Goal: Transaction & Acquisition: Purchase product/service

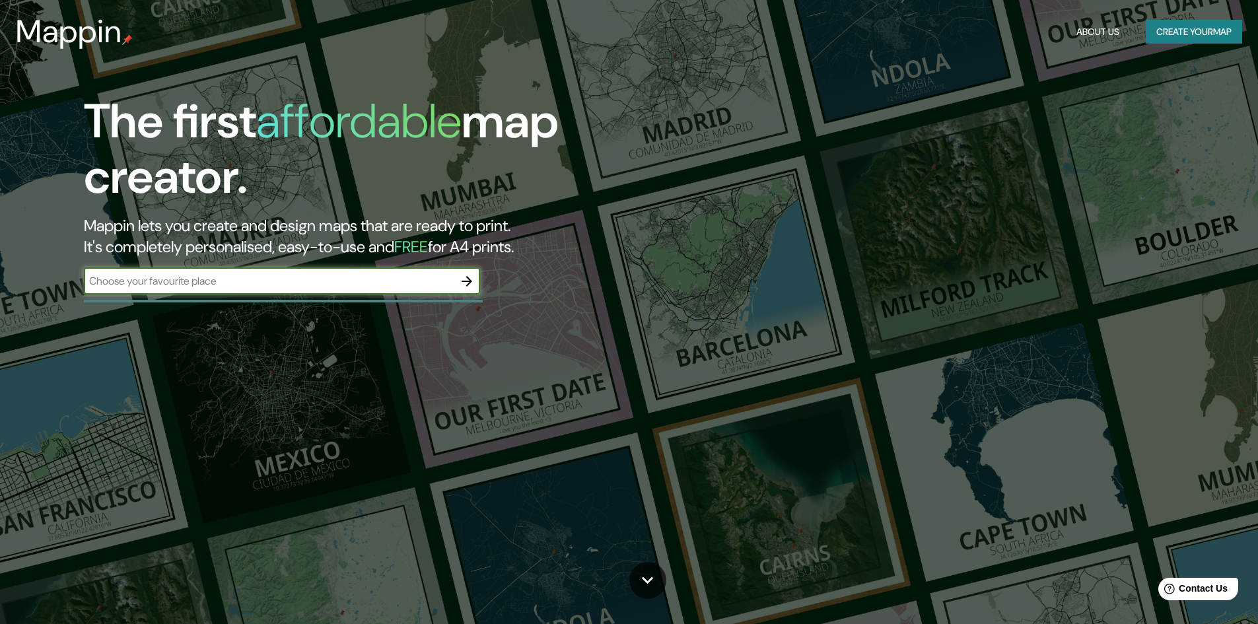
click at [1211, 26] on button "Create your map" at bounding box center [1193, 32] width 96 height 24
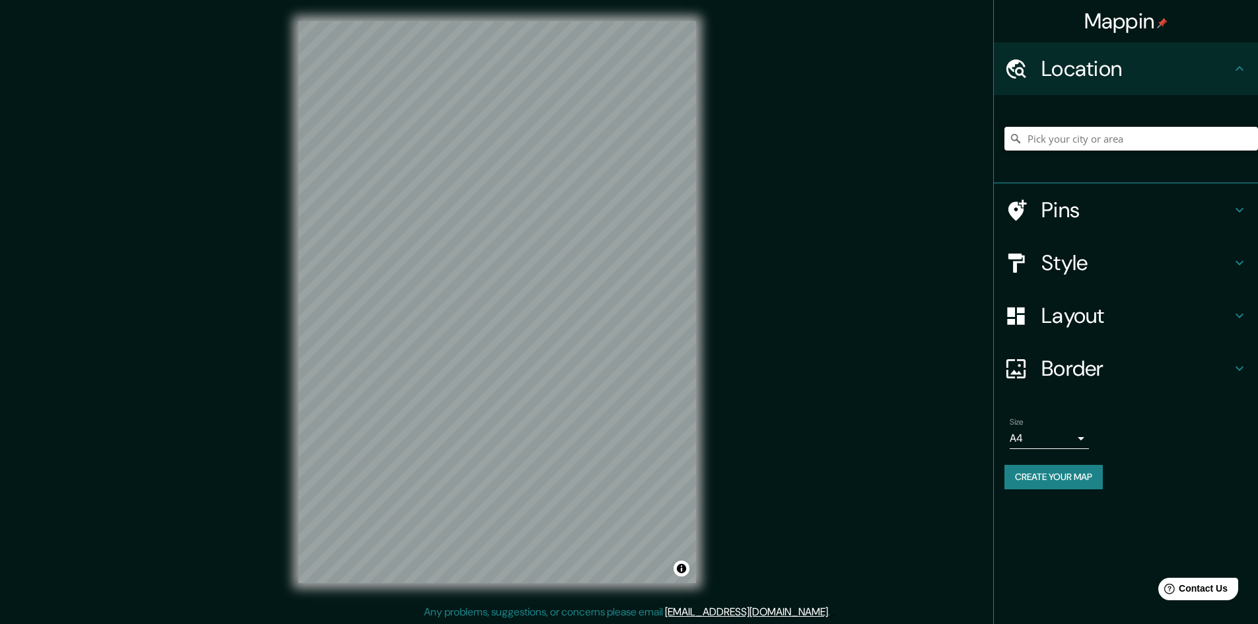
click at [1080, 140] on input "Pick your city or area" at bounding box center [1131, 139] width 254 height 24
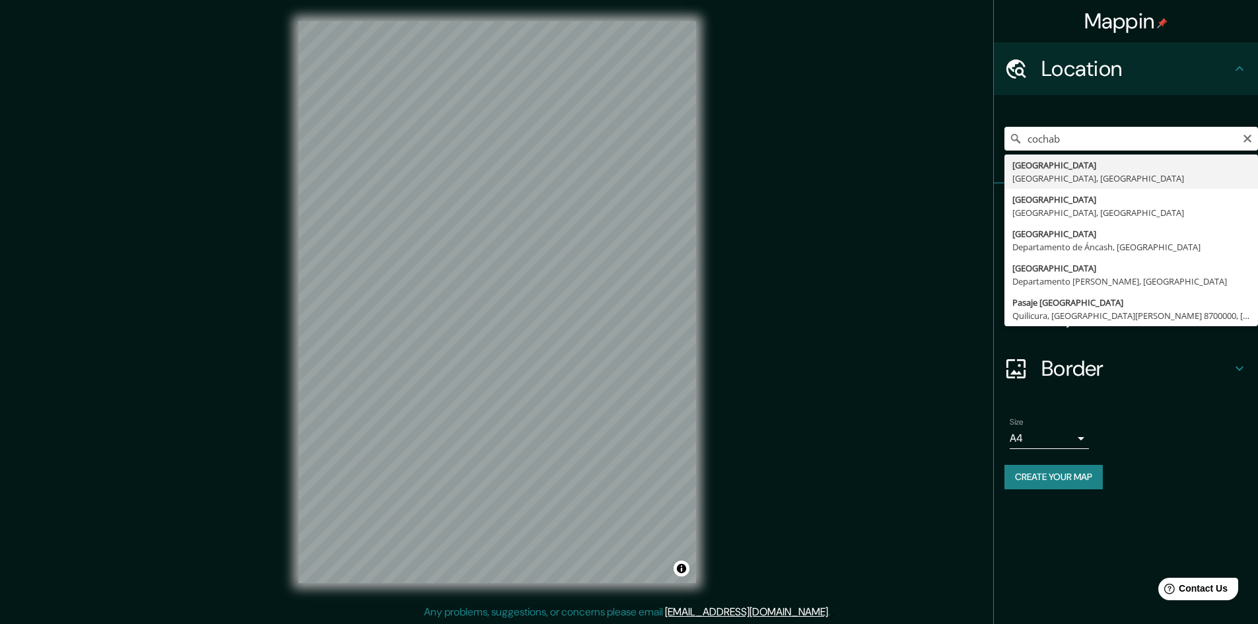
type input "Cochabamba, Departamento de Cochabamba, Bolivia"
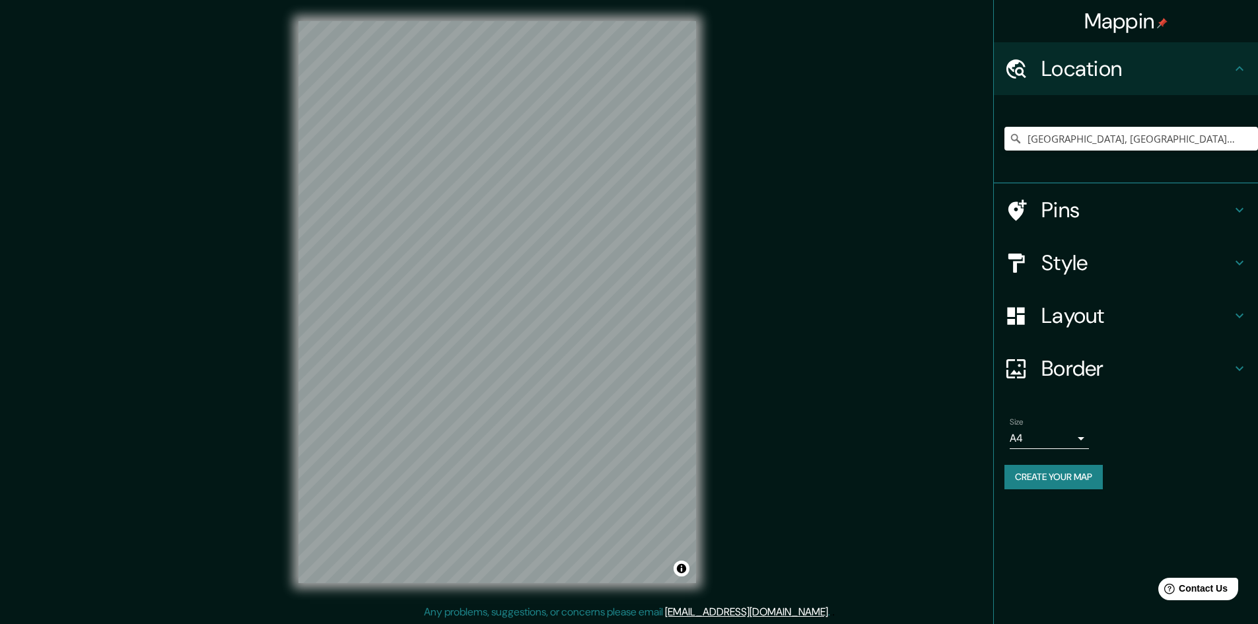
click at [1088, 255] on h4 "Style" at bounding box center [1136, 263] width 190 height 26
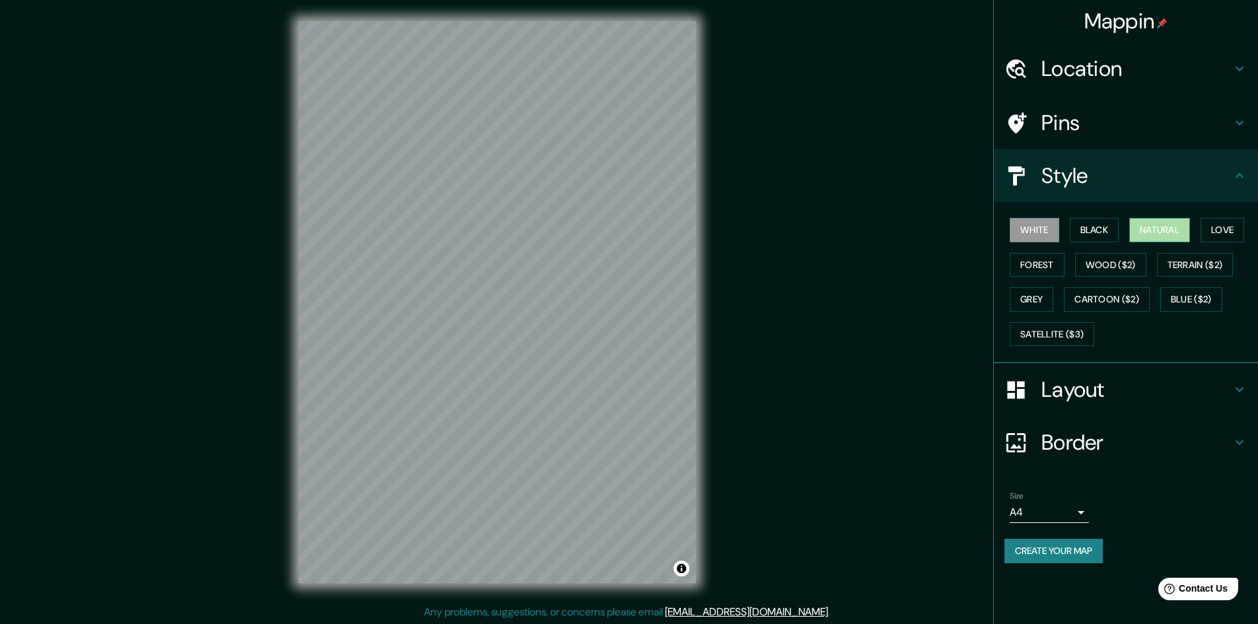
click at [1157, 228] on button "Natural" at bounding box center [1159, 230] width 61 height 24
click at [1231, 226] on button "Love" at bounding box center [1222, 230] width 44 height 24
click at [1048, 271] on button "Forest" at bounding box center [1036, 265] width 55 height 24
click at [1102, 271] on button "Wood ($2)" at bounding box center [1110, 265] width 71 height 24
click at [1196, 265] on button "Terrain ($2)" at bounding box center [1195, 265] width 77 height 24
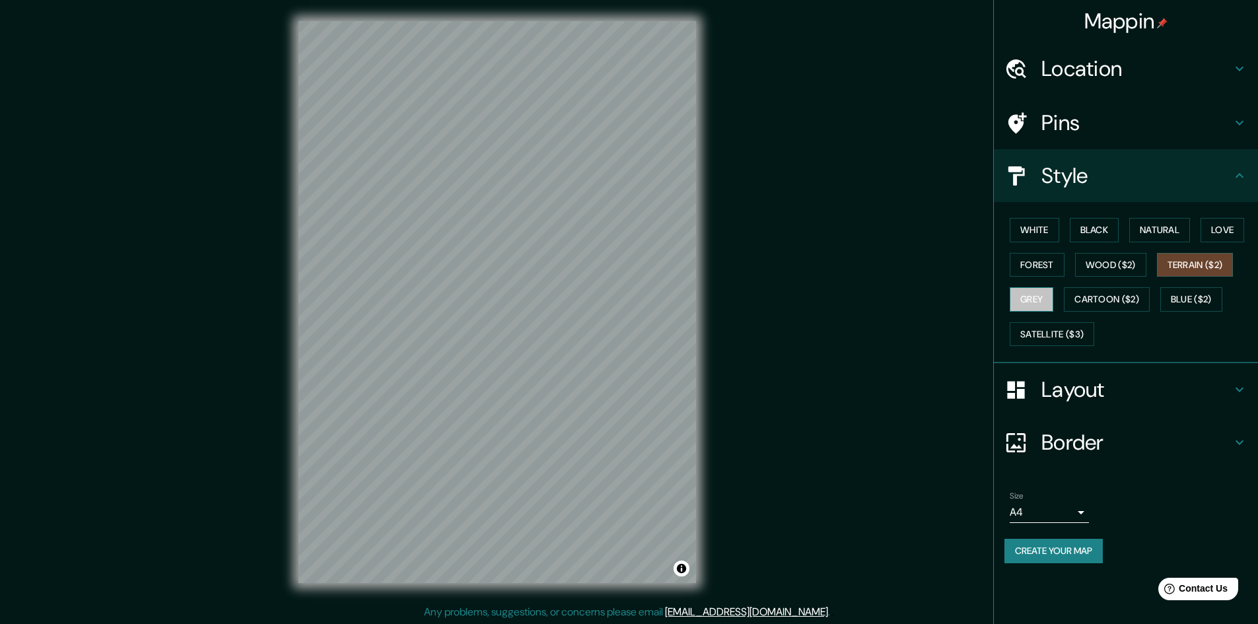
click at [1034, 302] on button "Grey" at bounding box center [1031, 299] width 44 height 24
click at [1078, 298] on button "Cartoon ($2)" at bounding box center [1107, 299] width 86 height 24
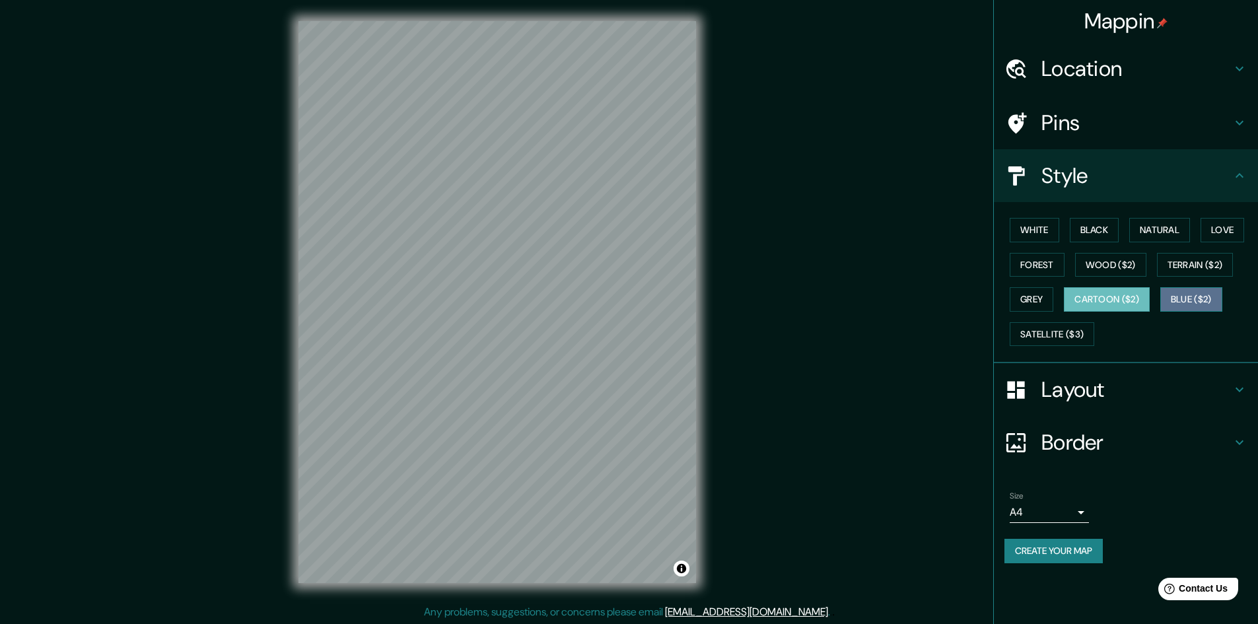
click at [1201, 300] on button "Blue ($2)" at bounding box center [1191, 299] width 62 height 24
click at [1066, 335] on button "Satellite ($3)" at bounding box center [1051, 334] width 85 height 24
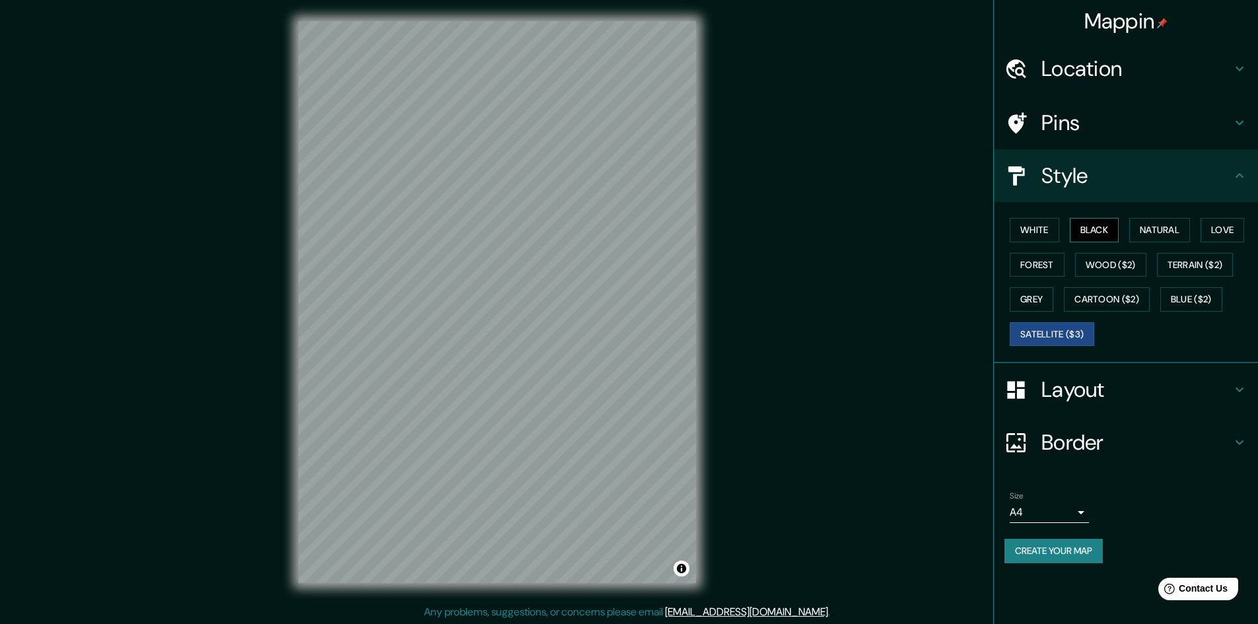
click at [1096, 226] on button "Black" at bounding box center [1094, 230] width 50 height 24
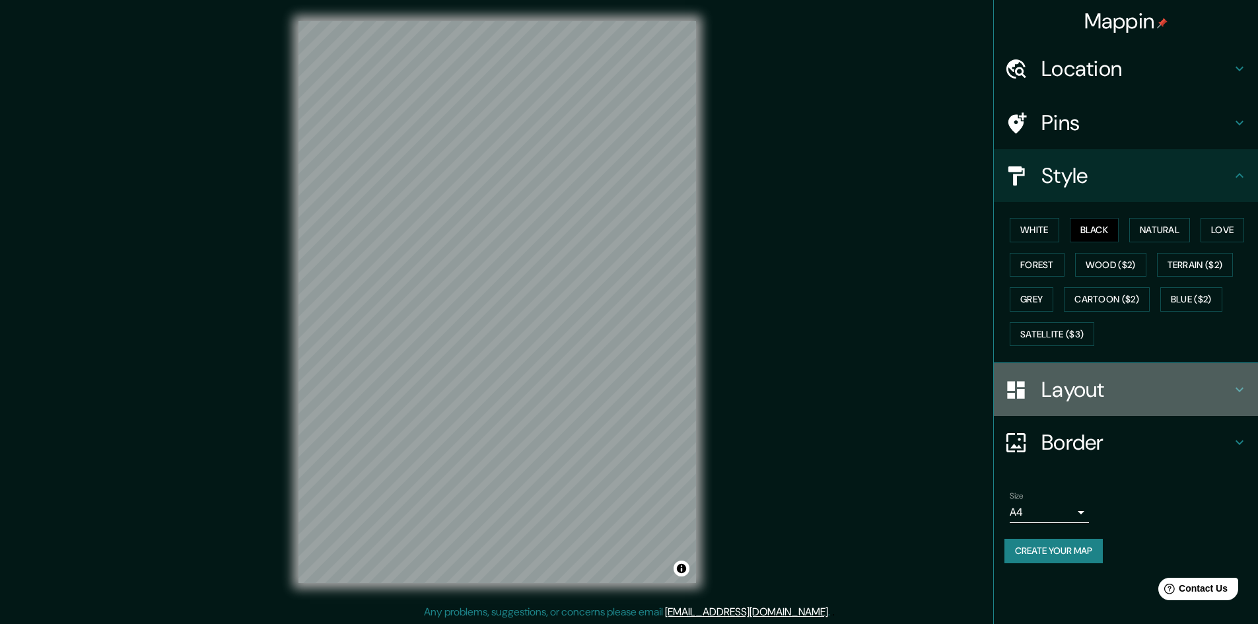
click at [1109, 409] on div "Layout" at bounding box center [1126, 389] width 264 height 53
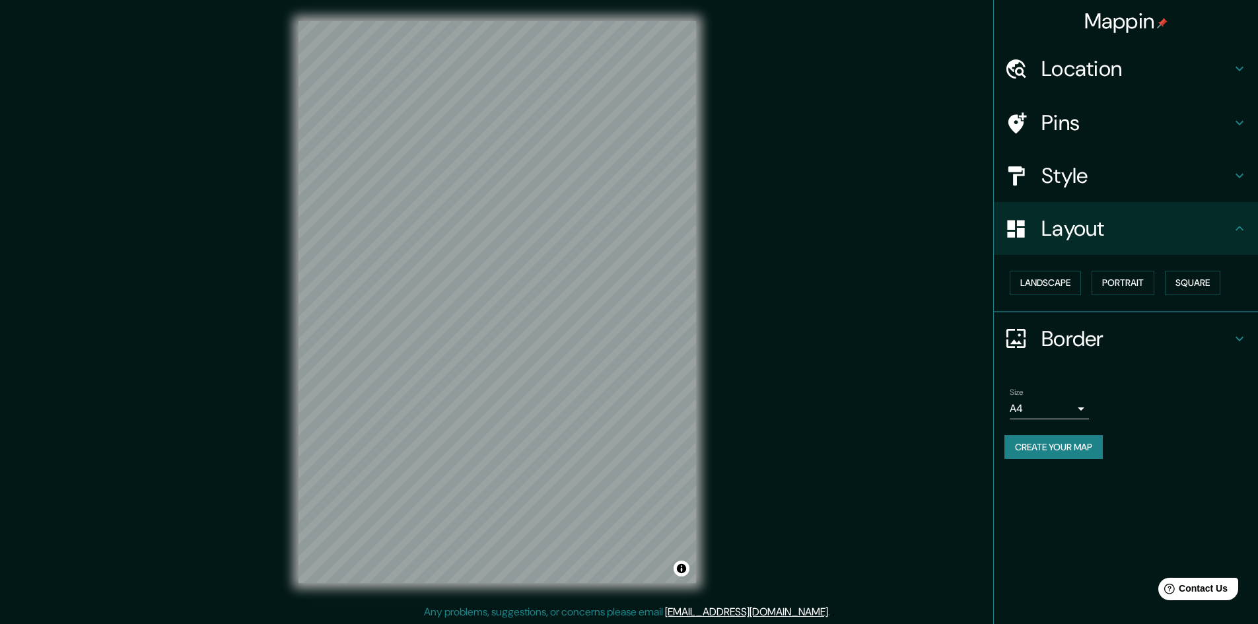
click at [1037, 413] on body "Mappin Location Cochabamba, Departamento de Cochabamba, Bolivia Pins Style Layo…" at bounding box center [629, 312] width 1258 height 624
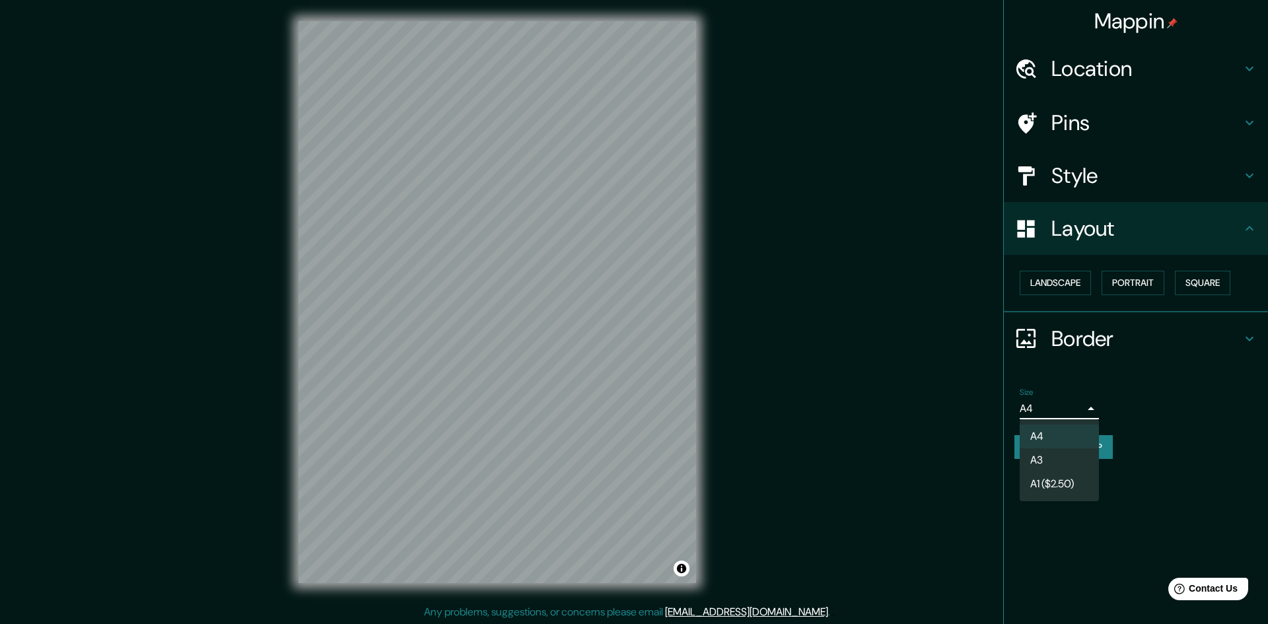
click at [1136, 404] on div at bounding box center [634, 312] width 1268 height 624
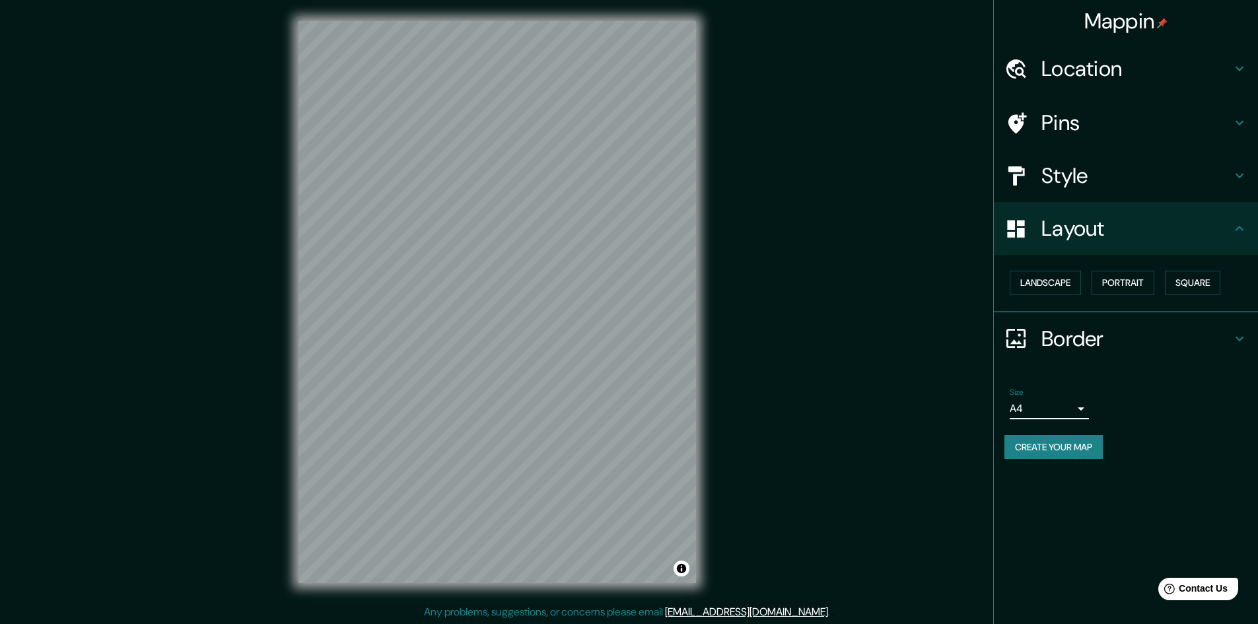
click at [1068, 409] on body "Mappin Location Cochabamba, Departamento de Cochabamba, Bolivia Pins Style Layo…" at bounding box center [629, 312] width 1258 height 624
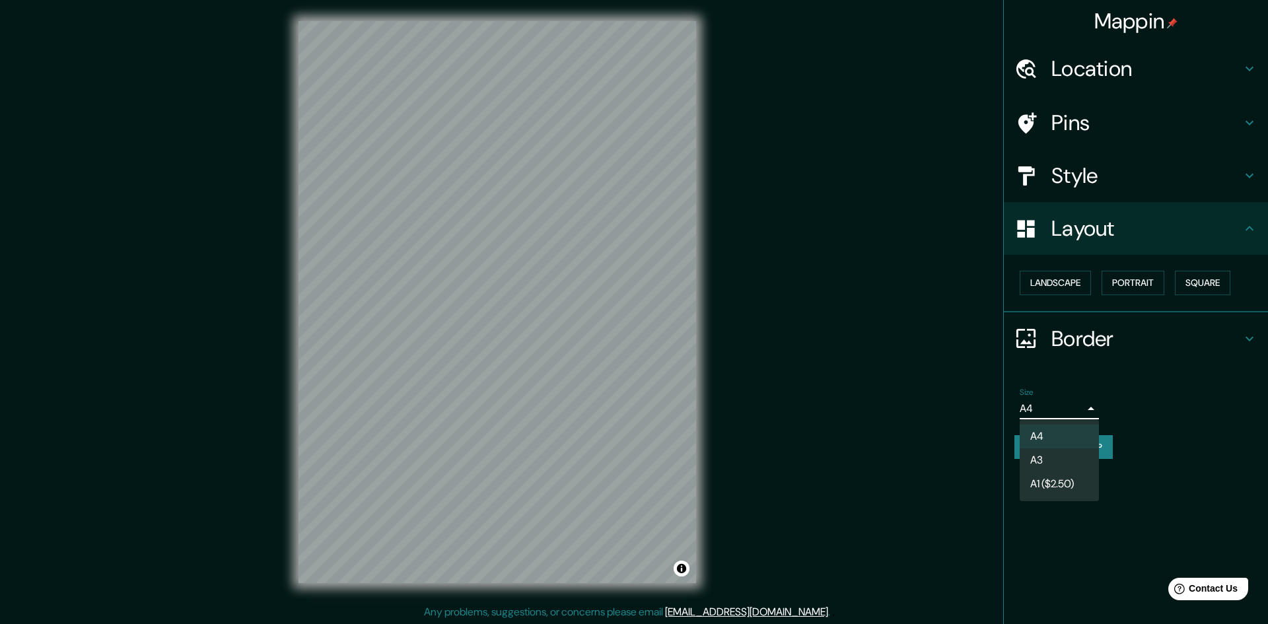
click at [1050, 456] on li "A3" at bounding box center [1058, 460] width 79 height 24
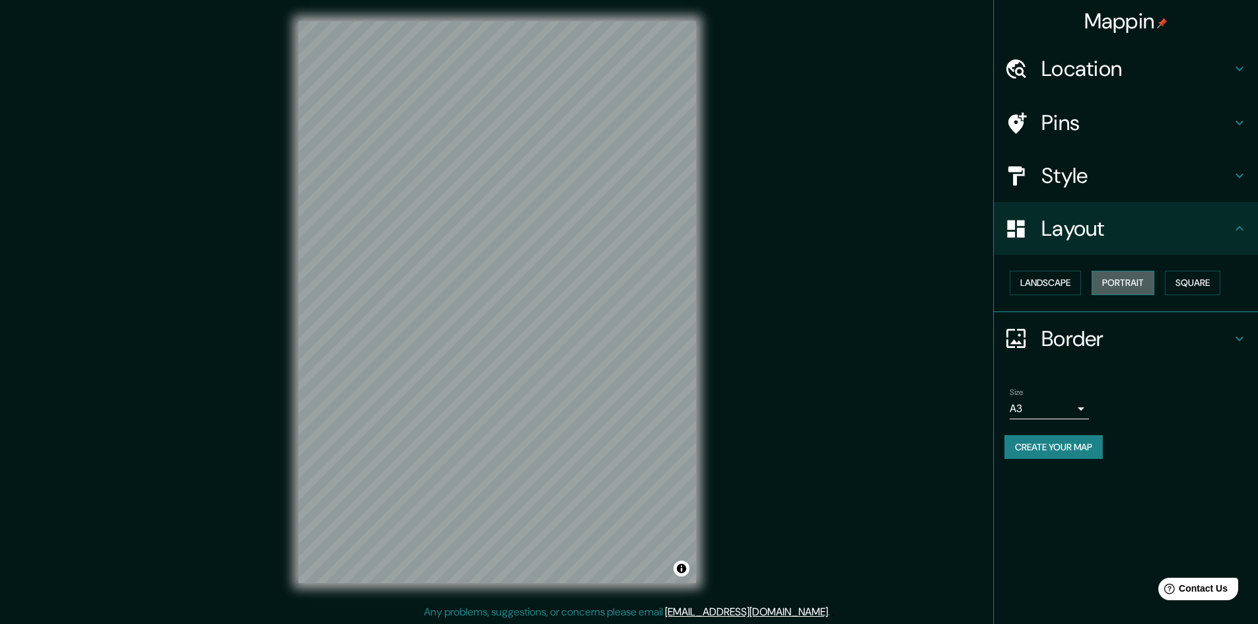
click at [1112, 280] on button "Portrait" at bounding box center [1122, 283] width 63 height 24
click at [1056, 282] on button "Landscape" at bounding box center [1044, 283] width 71 height 24
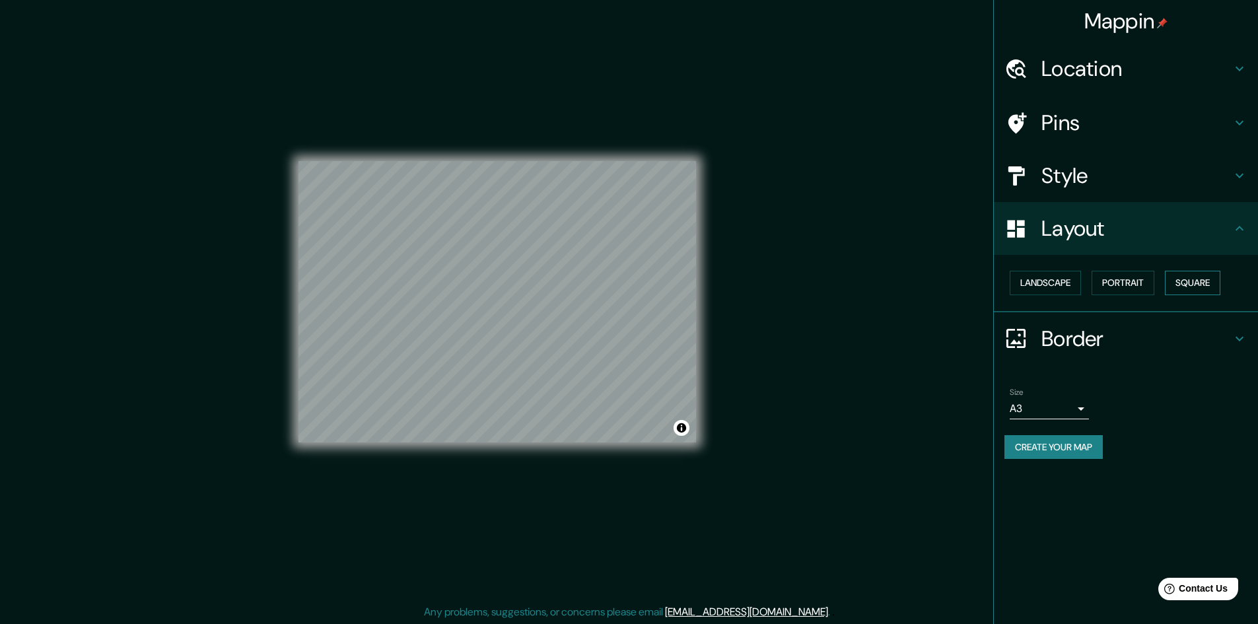
click at [1215, 287] on button "Square" at bounding box center [1192, 283] width 55 height 24
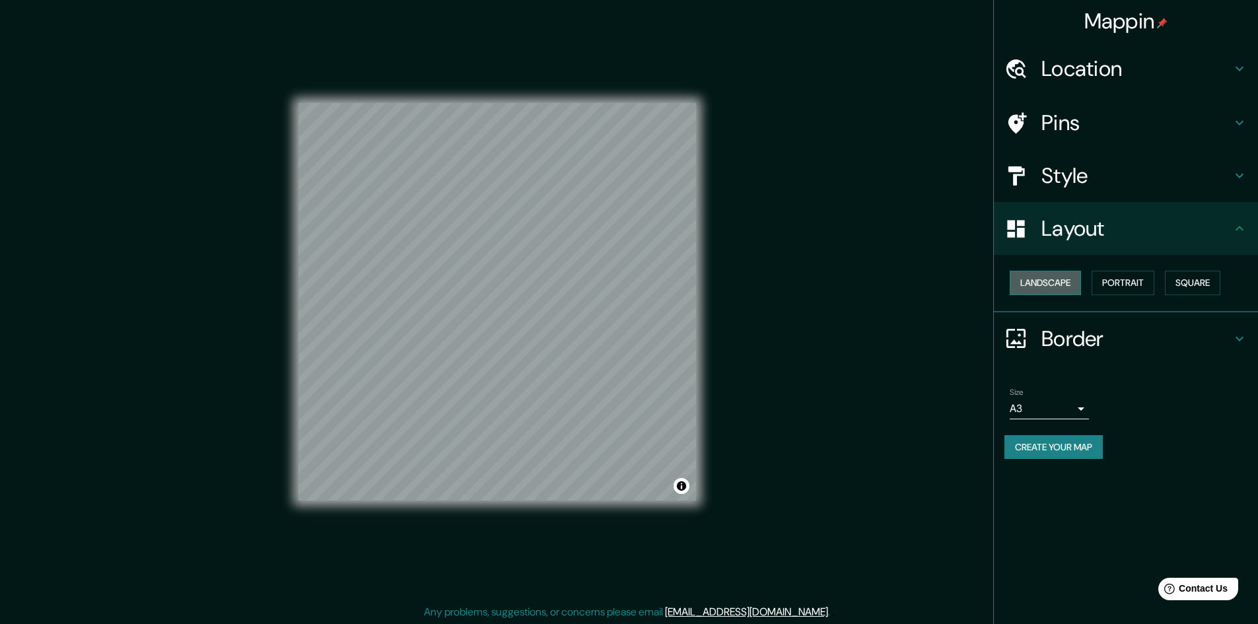
click at [1034, 285] on button "Landscape" at bounding box center [1044, 283] width 71 height 24
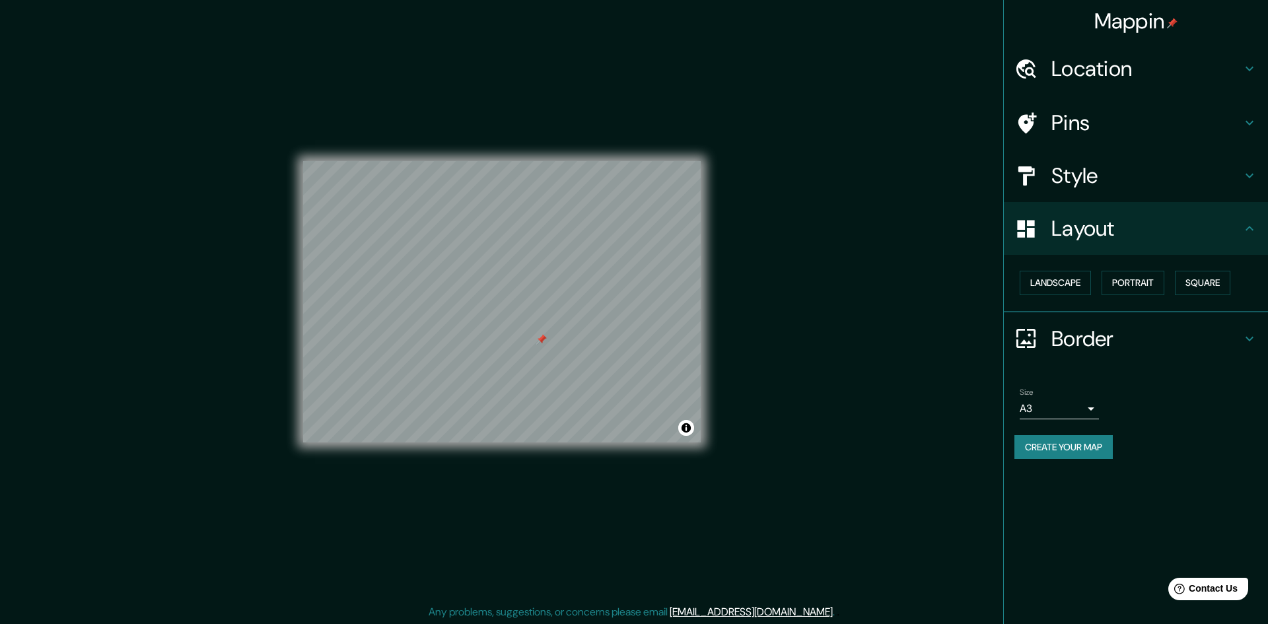
click at [1029, 401] on body "Mappin Location Cochabamba, Departamento de Cochabamba, Bolivia Pins Style Layo…" at bounding box center [634, 312] width 1268 height 624
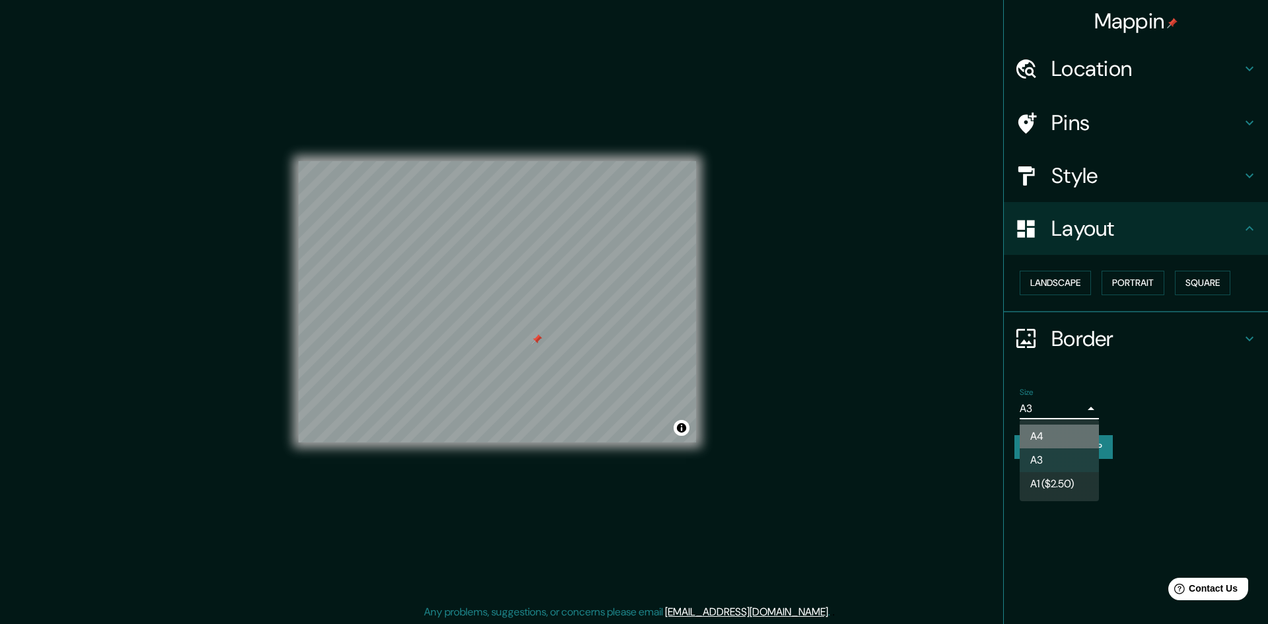
click at [1036, 434] on li "A4" at bounding box center [1058, 436] width 79 height 24
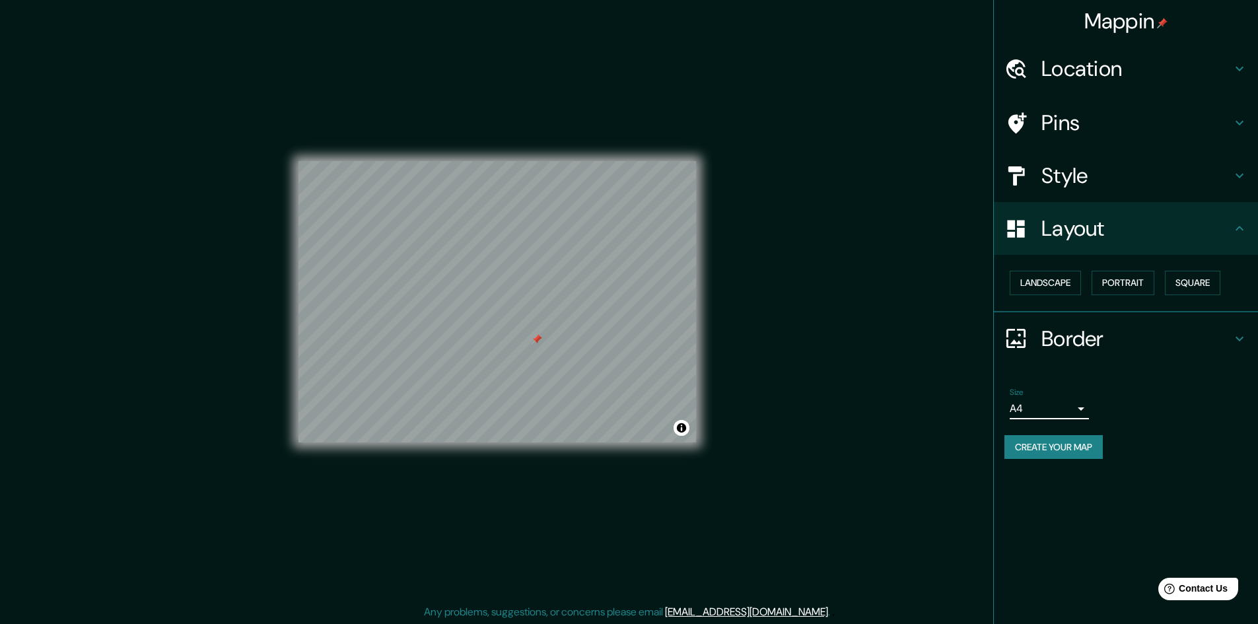
click at [1033, 407] on body "Mappin Location Cochabamba, Departamento de Cochabamba, Bolivia Pins Style Layo…" at bounding box center [629, 312] width 1258 height 624
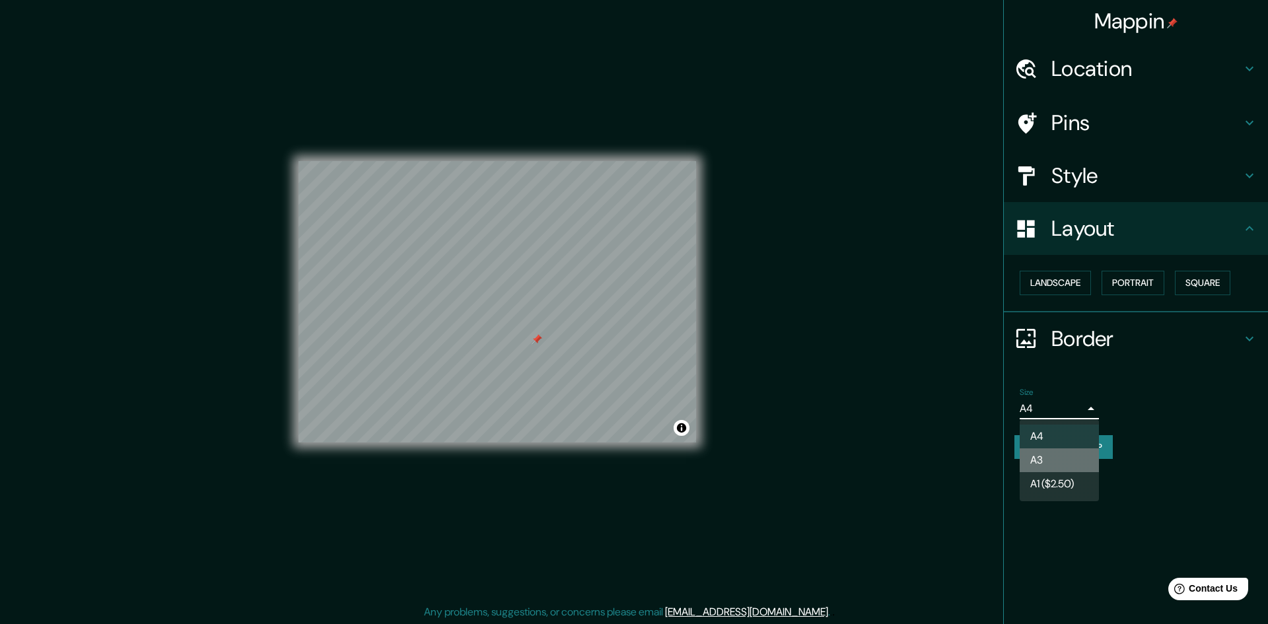
click at [1034, 457] on li "A3" at bounding box center [1058, 460] width 79 height 24
type input "a4"
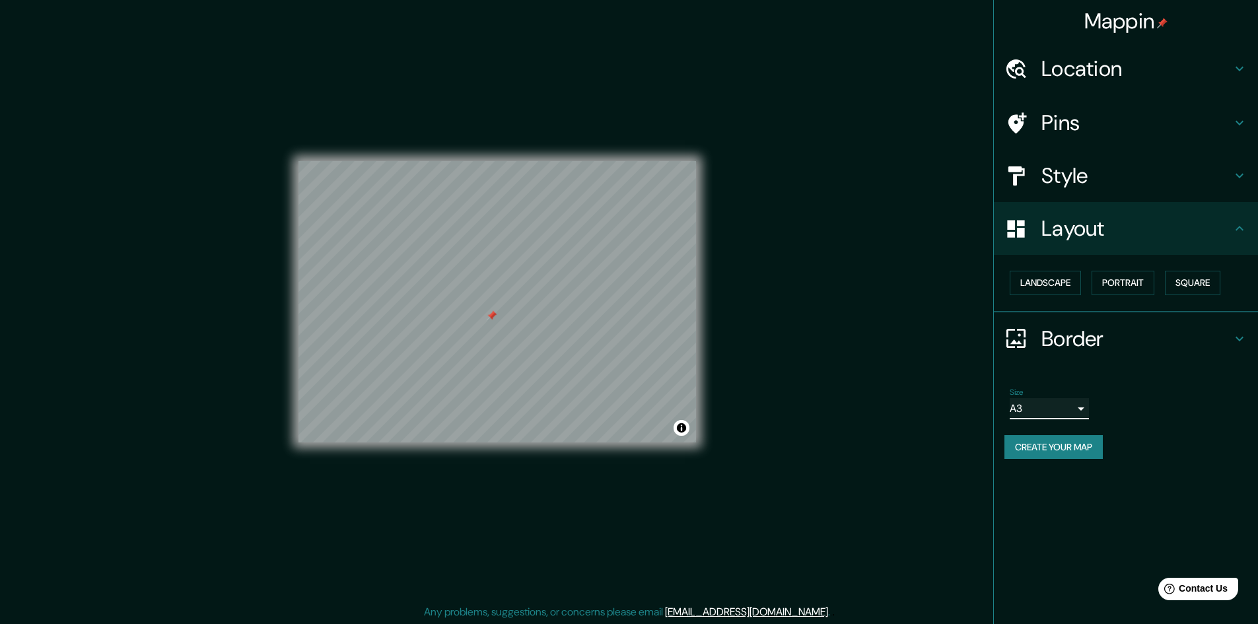
drag, startPoint x: 484, startPoint y: 312, endPoint x: 541, endPoint y: 330, distance: 60.1
click at [496, 321] on div at bounding box center [491, 315] width 11 height 11
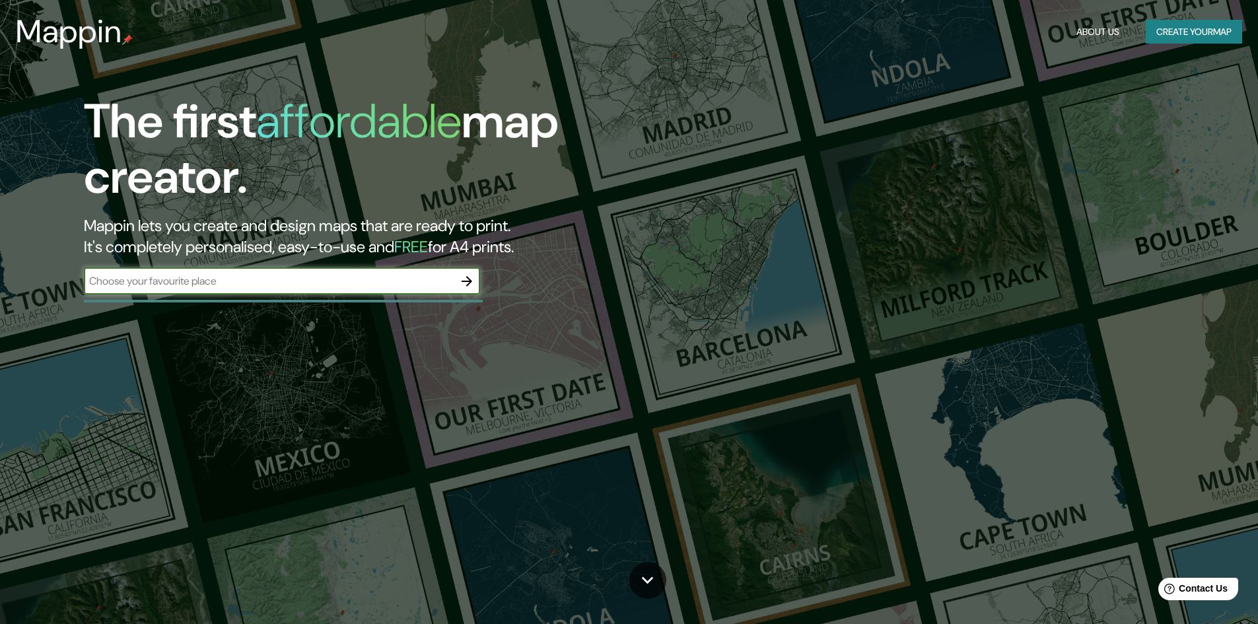
click at [1160, 38] on button "Create your map" at bounding box center [1193, 32] width 96 height 24
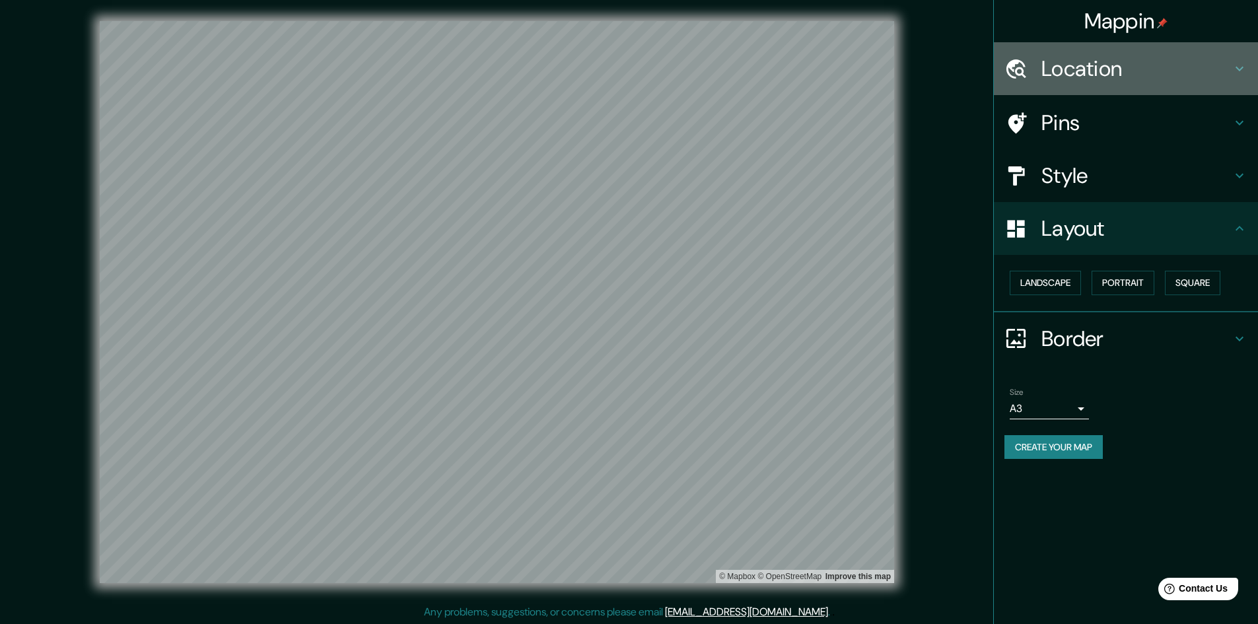
click at [1134, 69] on h4 "Location" at bounding box center [1136, 68] width 190 height 26
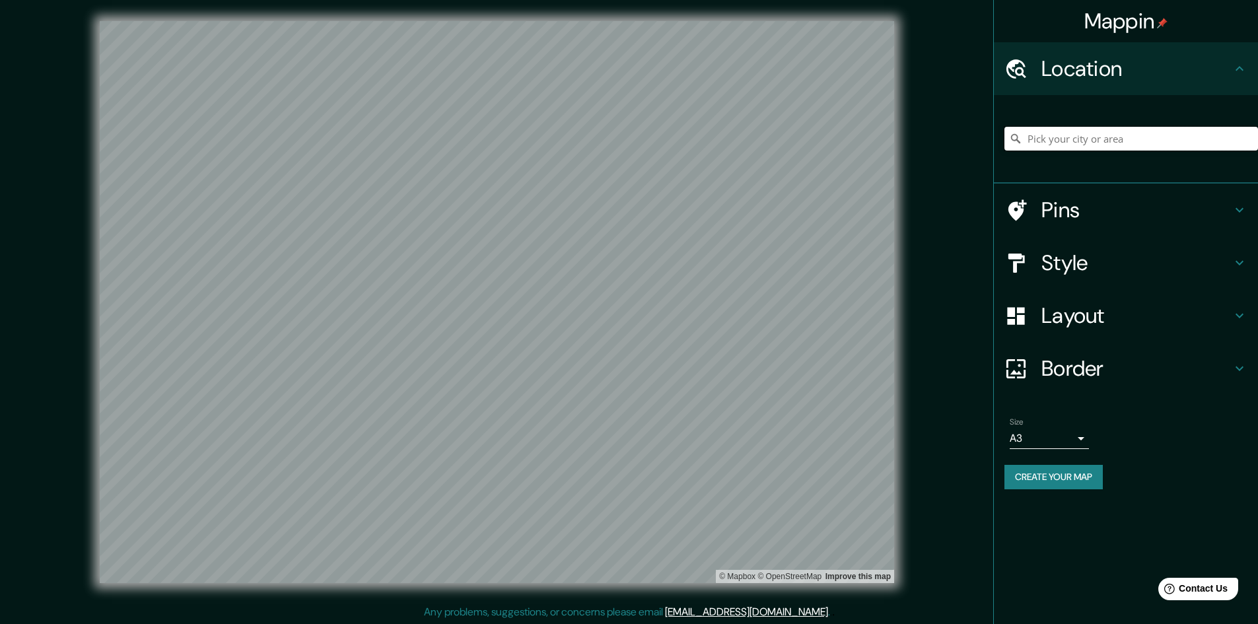
click at [1068, 134] on input "Pick your city or area" at bounding box center [1131, 139] width 254 height 24
click at [1064, 139] on input "Pick your city or area" at bounding box center [1131, 139] width 254 height 24
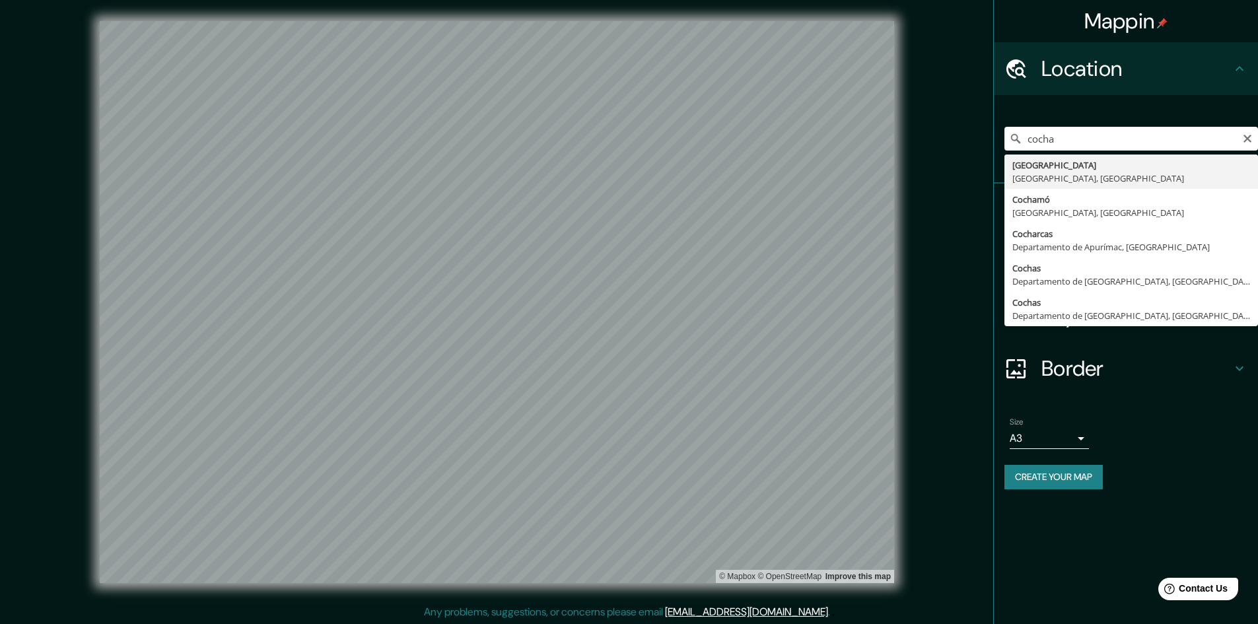
type input "Cochabamba, Departamento de Cochabamba, Bolivia"
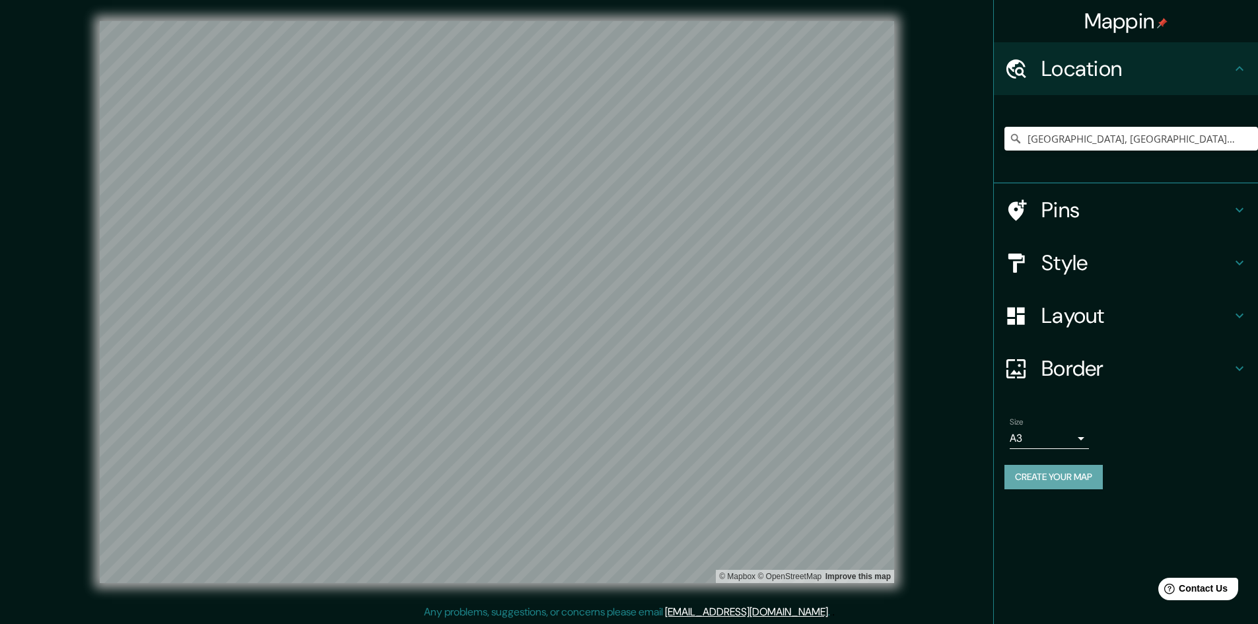
click at [1086, 481] on button "Create your map" at bounding box center [1053, 477] width 98 height 24
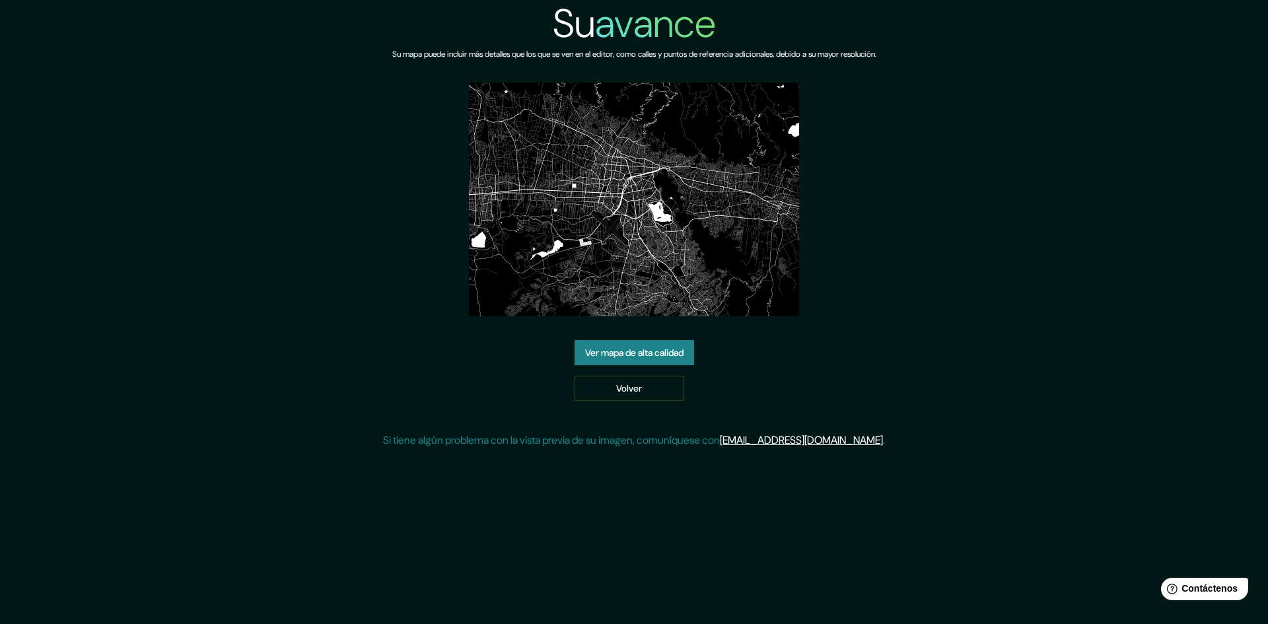
click at [746, 370] on div "Su avance Su mapa puede incluir más detalles que los que se ven en el editor, c…" at bounding box center [634, 229] width 502 height 459
click at [619, 355] on font "Ver mapa de alta calidad" at bounding box center [634, 353] width 98 height 12
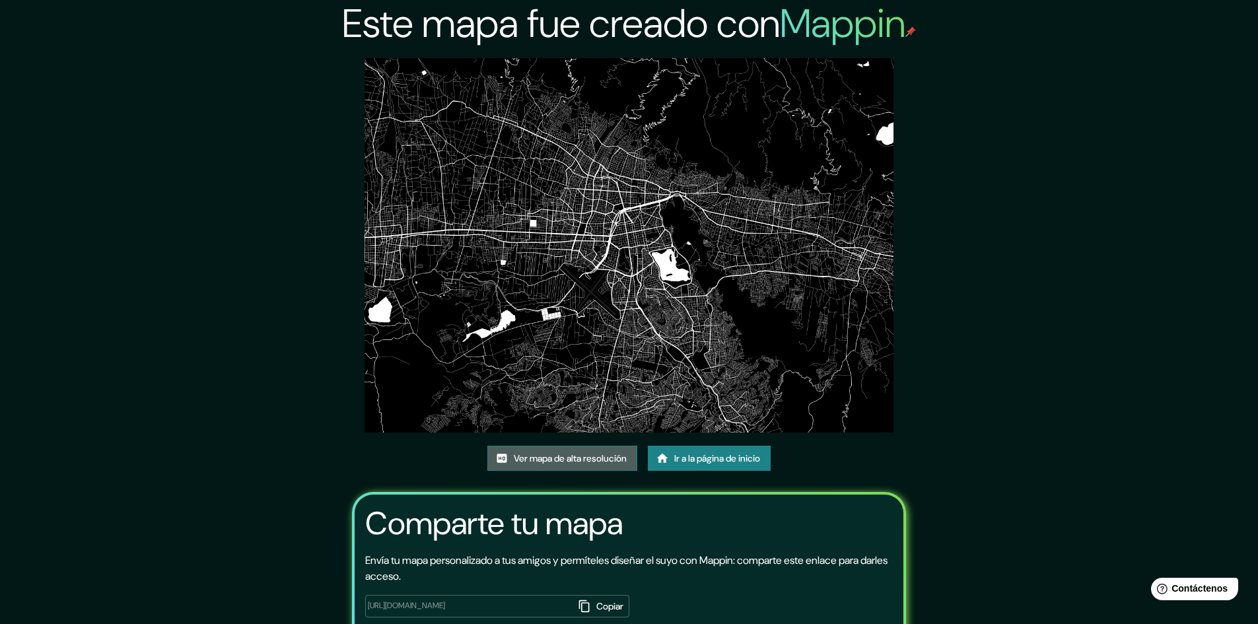
click at [565, 460] on font "Ver mapa de alta resolución" at bounding box center [570, 458] width 113 height 12
click at [764, 213] on img at bounding box center [628, 245] width 529 height 374
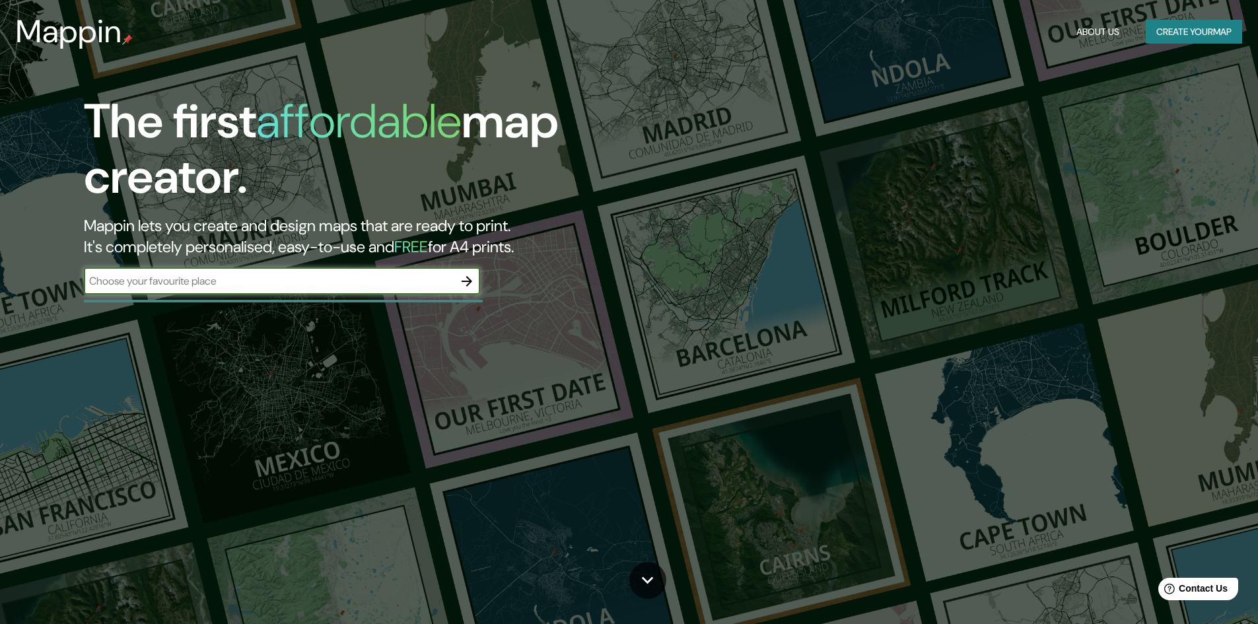
click at [1167, 28] on button "Create your map" at bounding box center [1193, 32] width 96 height 24
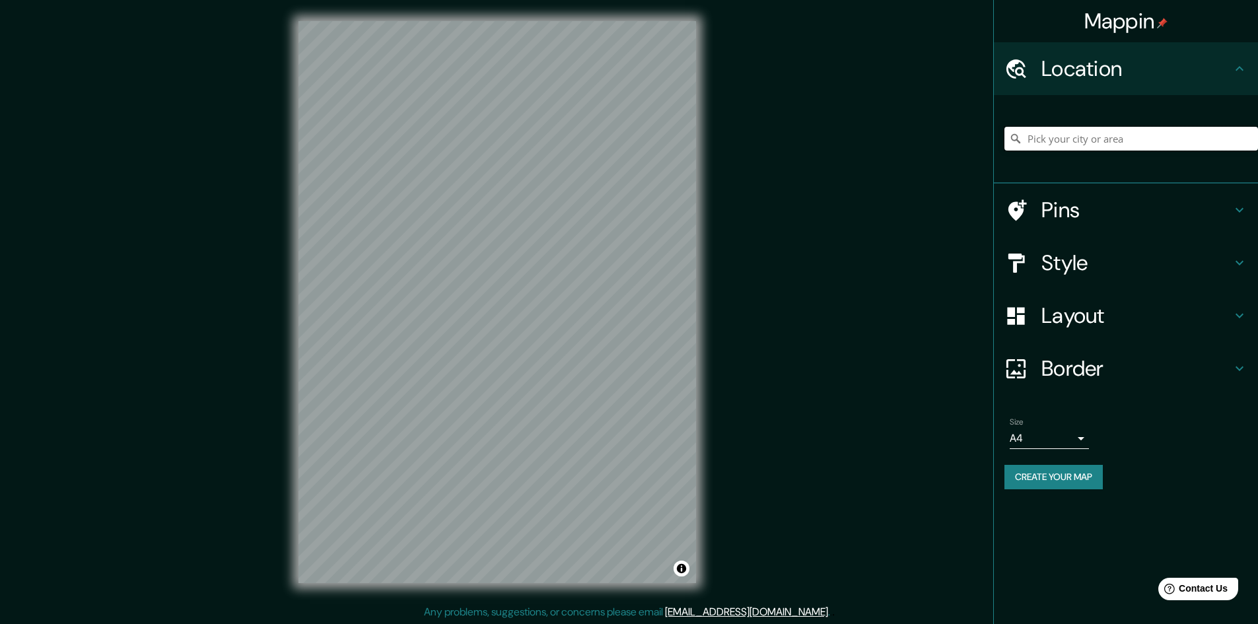
click at [1081, 139] on input "Pick your city or area" at bounding box center [1131, 139] width 254 height 24
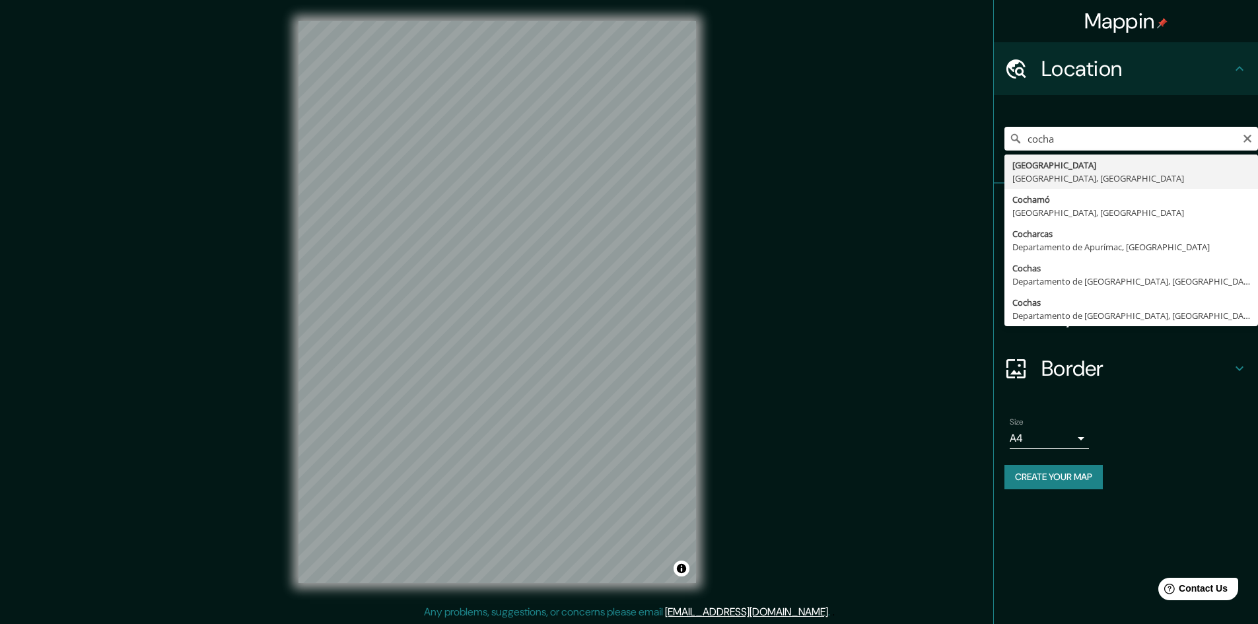
type input "Cochabamba, Departamento de Cochabamba, Bolivia"
